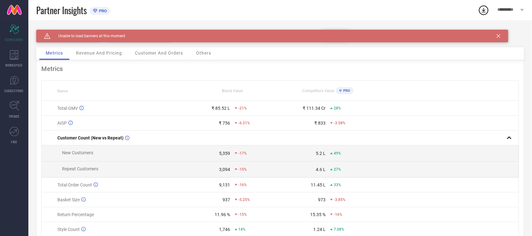
click at [501, 35] on div "Caution Created with Sketch. Unable to load banners at this moment" at bounding box center [272, 36] width 472 height 13
click at [499, 36] on icon at bounding box center [499, 36] width 4 height 4
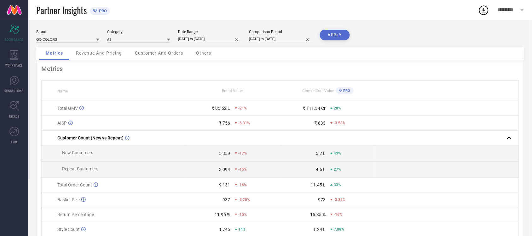
select select "8"
select select "2025"
select select "9"
select select "2025"
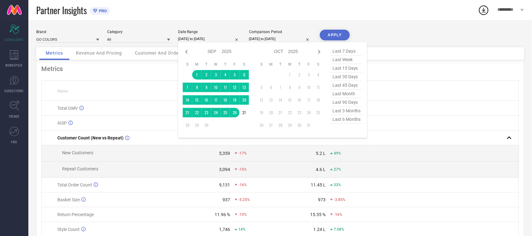
click at [194, 38] on input "[DATE] to [DATE]" at bounding box center [209, 39] width 63 height 7
click at [244, 110] on td "27" at bounding box center [244, 112] width 9 height 9
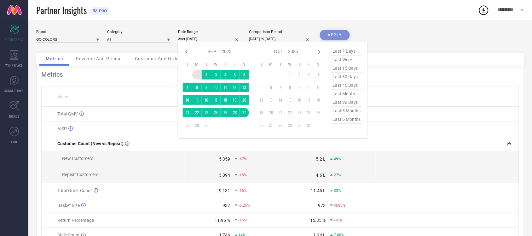
type input "[DATE] to [DATE]"
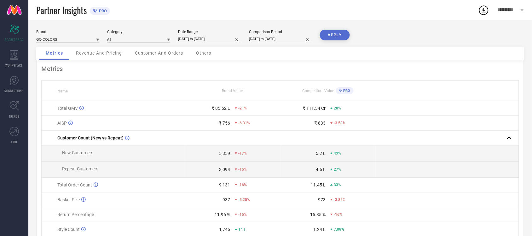
click at [341, 36] on button "APPLY" at bounding box center [335, 35] width 30 height 11
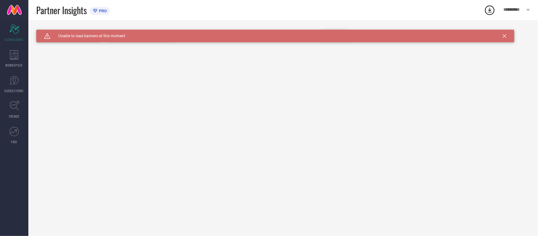
type input "All"
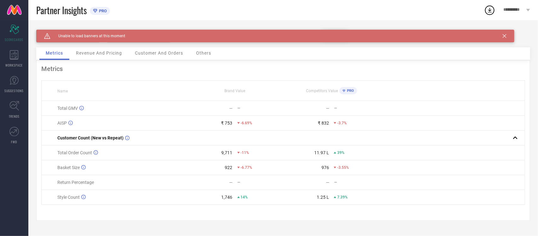
click at [504, 37] on icon at bounding box center [505, 36] width 4 height 4
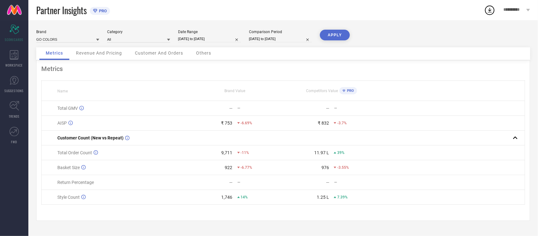
click at [211, 40] on input "[DATE] to [DATE]" at bounding box center [209, 39] width 63 height 7
select select "8"
select select "2025"
select select "9"
select select "2025"
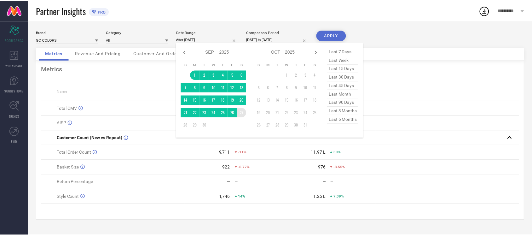
click at [245, 113] on td "27" at bounding box center [244, 112] width 9 height 9
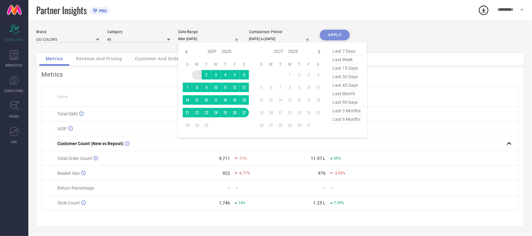
type input "[DATE] to [DATE]"
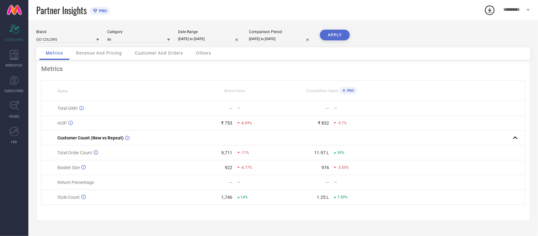
click at [332, 37] on button "APPLY" at bounding box center [335, 35] width 30 height 11
select select "4"
select select "2025"
select select "5"
select select "2025"
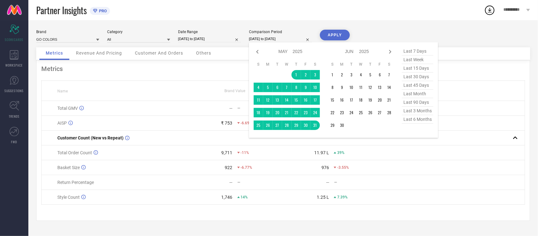
click at [288, 38] on input "[DATE] to [DATE]" at bounding box center [280, 39] width 63 height 7
click at [385, 52] on div "Jan Feb Mar Apr May Jun Jul Aug Sep Oct Nov Dec 2015 2016 2017 2018 2019 2020 2…" at bounding box center [357, 51] width 59 height 9
click at [390, 52] on icon at bounding box center [390, 52] width 2 height 4
select select "5"
select select "2025"
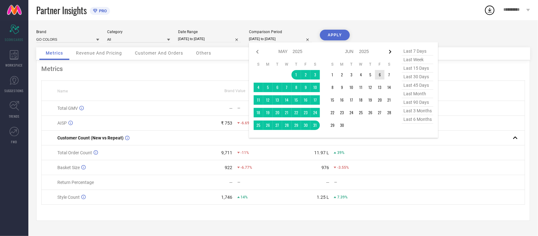
select select "6"
select select "2025"
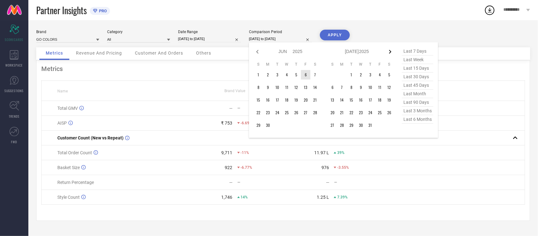
click at [391, 54] on icon at bounding box center [390, 52] width 8 height 8
select select "6"
select select "2025"
select select "7"
select select "2025"
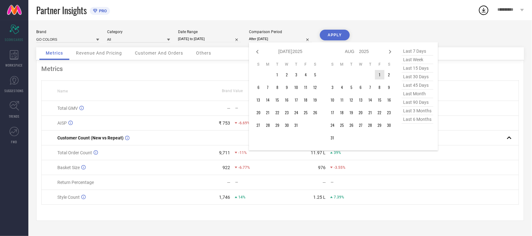
click at [382, 76] on td "1" at bounding box center [379, 74] width 9 height 9
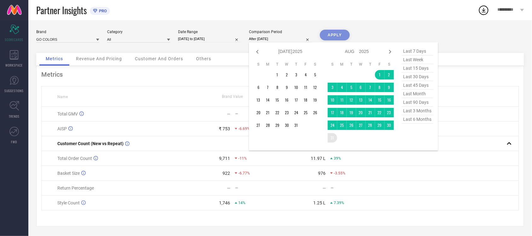
type input "01-08-2025 to 31-08-2025"
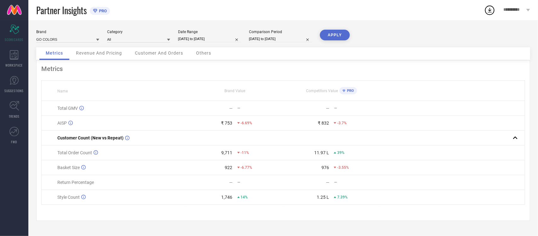
click at [344, 35] on button "APPLY" at bounding box center [335, 35] width 30 height 11
